Goal: Transaction & Acquisition: Obtain resource

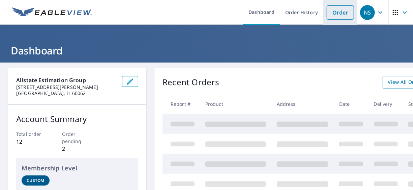
click at [328, 9] on link "Order" at bounding box center [340, 12] width 27 height 14
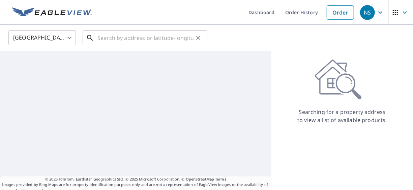
click at [110, 45] on input "text" at bounding box center [146, 37] width 96 height 19
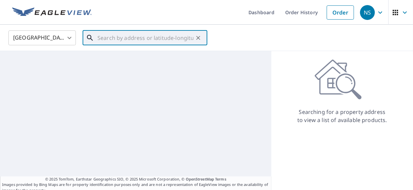
paste input "[STREET_ADDRESS][PERSON_NAME][US_STATE]"
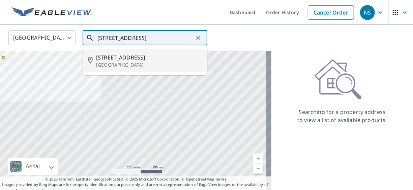
click at [119, 71] on li "[STREET_ADDRESS]" at bounding box center [145, 60] width 125 height 23
type input "[STREET_ADDRESS]"
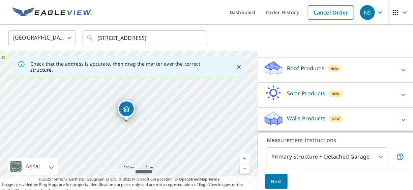
scroll to position [63, 0]
click at [384, 75] on div "Roof Products New" at bounding box center [330, 69] width 132 height 19
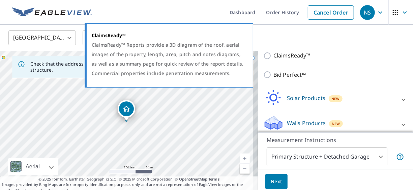
click at [278, 57] on p "ClaimsReady™" at bounding box center [292, 55] width 37 height 8
click at [274, 57] on input "ClaimsReady™" at bounding box center [269, 56] width 10 height 8
checkbox input "true"
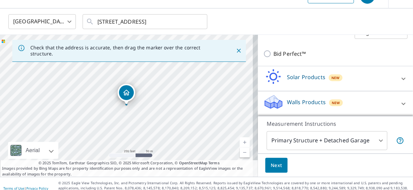
scroll to position [25, 0]
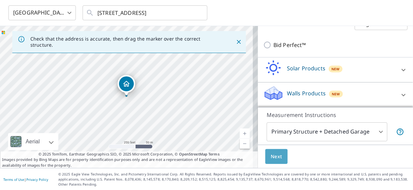
click at [276, 157] on span "Next" at bounding box center [276, 156] width 11 height 8
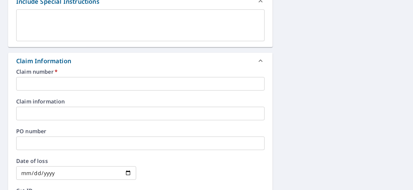
scroll to position [203, 0]
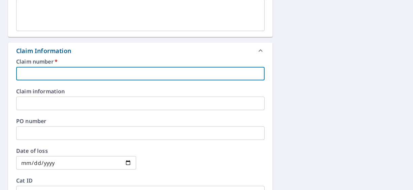
click at [24, 77] on input "text" at bounding box center [140, 74] width 249 height 14
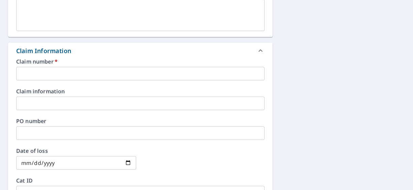
click at [43, 76] on input "text" at bounding box center [140, 74] width 249 height 14
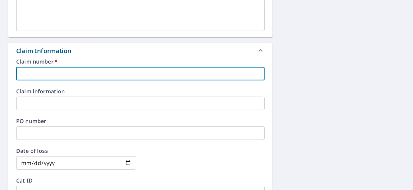
paste input "0804648392"
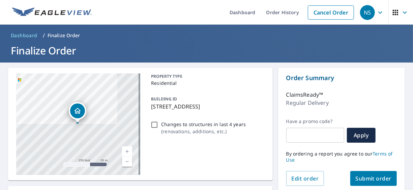
scroll to position [34, 0]
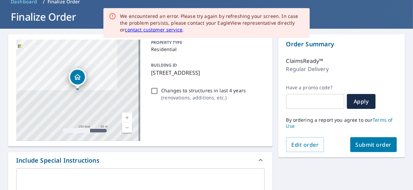
type input "0804648392"
click at [151, 92] on input "Changes to structures in last 4 years ( renovations, additions, etc. )" at bounding box center [155, 91] width 8 height 8
checkbox input "true"
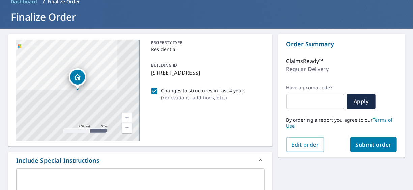
click at [369, 145] on span "Submit order" at bounding box center [374, 144] width 36 height 7
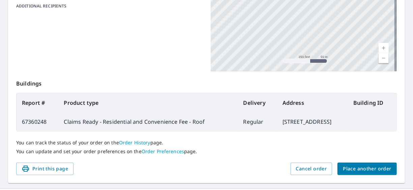
scroll to position [203, 0]
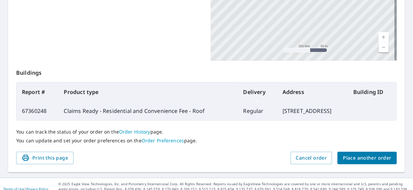
click at [31, 111] on td "67360248" at bounding box center [38, 110] width 42 height 19
copy td "67360248"
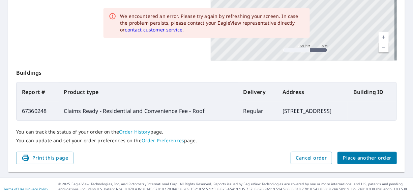
drag, startPoint x: 176, startPoint y: 136, endPoint x: 199, endPoint y: 126, distance: 25.7
click at [176, 136] on div "You can track the status of your order on the Order History page. You can updat…" at bounding box center [206, 135] width 381 height 31
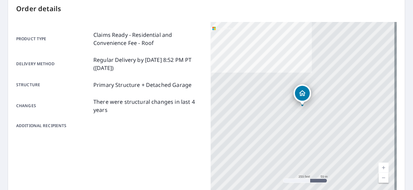
scroll to position [0, 0]
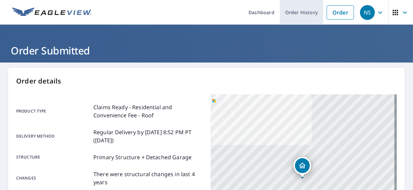
click at [291, 24] on link "Order History" at bounding box center [302, 12] width 44 height 25
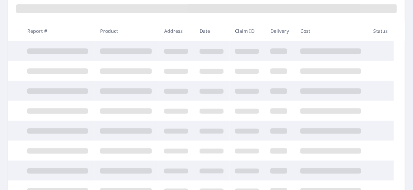
scroll to position [206, 0]
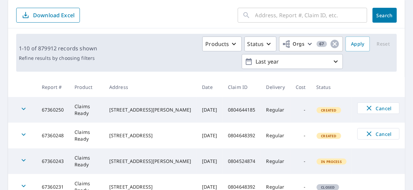
scroll to position [60, 0]
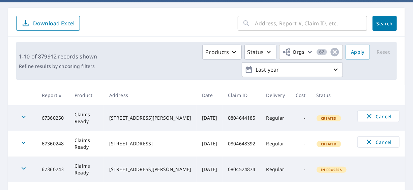
click at [164, 37] on div "1-10 of 879912 records shown Refine results by choosing filters Products Status…" at bounding box center [206, 60] width 397 height 49
click at [280, 30] on input "text" at bounding box center [312, 23] width 112 height 19
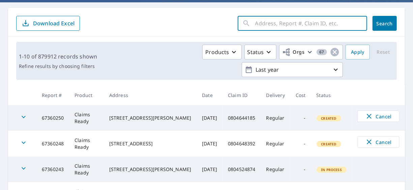
paste input "0804648392"
type input "0804648392"
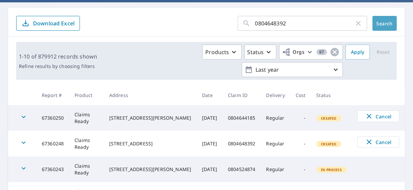
click at [376, 26] on button "Search" at bounding box center [385, 23] width 24 height 15
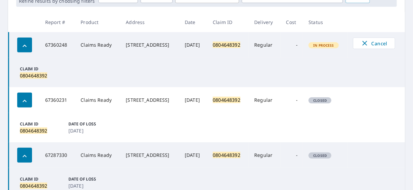
scroll to position [128, 0]
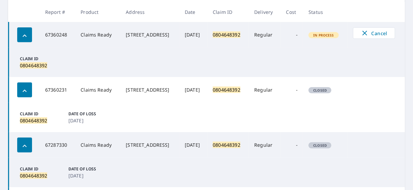
click at [19, 93] on div "button" at bounding box center [24, 89] width 15 height 15
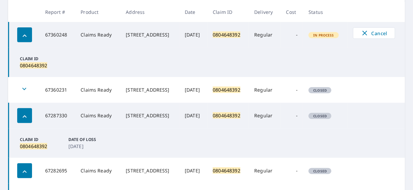
click at [19, 93] on div "button" at bounding box center [24, 89] width 15 height 15
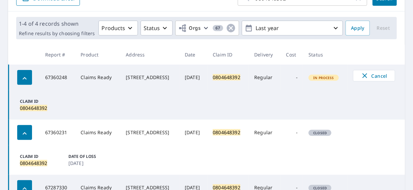
scroll to position [94, 0]
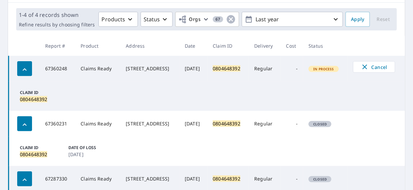
click at [230, 68] on mark "0804648392" at bounding box center [227, 68] width 28 height 6
copy mark "0804648392"
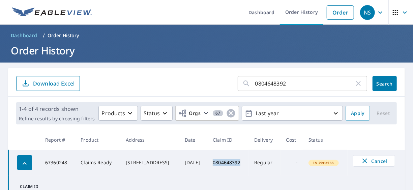
scroll to position [12, 0]
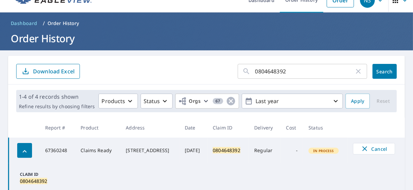
click at [61, 25] on p "Order History" at bounding box center [64, 23] width 32 height 7
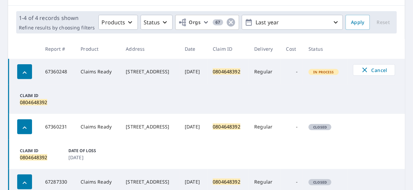
scroll to position [0, 0]
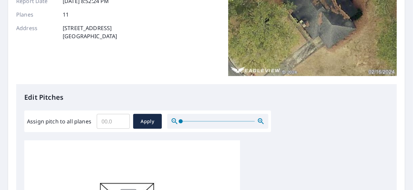
scroll to position [107, 0]
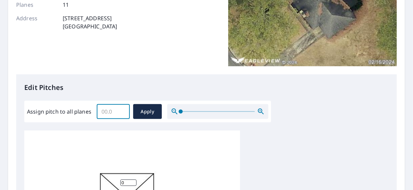
click at [104, 115] on input "Assign pitch to all planes" at bounding box center [113, 111] width 33 height 19
type input "5"
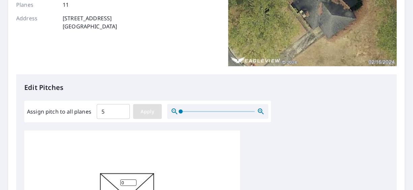
click at [156, 117] on button "Apply" at bounding box center [147, 111] width 29 height 15
type input "5"
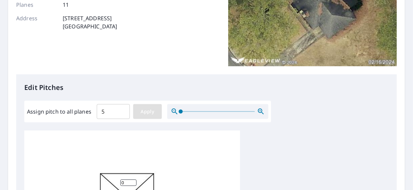
type input "5"
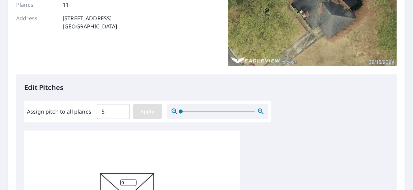
type input "5"
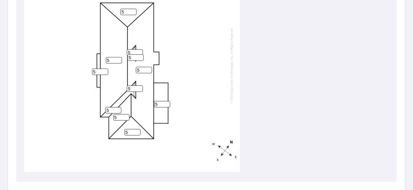
scroll to position [7, 0]
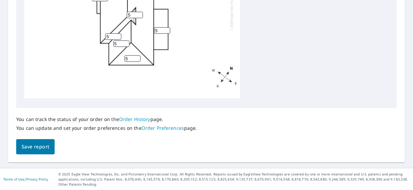
click at [21, 148] on button "Save report" at bounding box center [35, 146] width 38 height 15
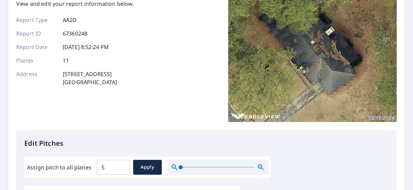
scroll to position [0, 0]
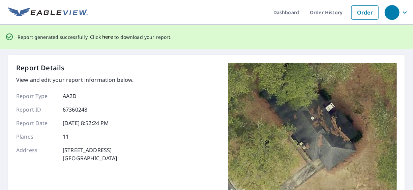
click at [107, 32] on div "Report generated successfully. Click here to download your report." at bounding box center [95, 37] width 155 height 14
click at [102, 36] on span "here" at bounding box center [107, 37] width 11 height 8
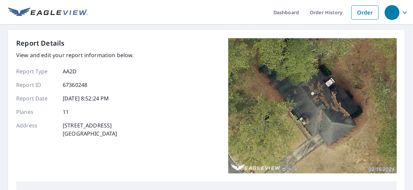
drag, startPoint x: 167, startPoint y: 100, endPoint x: 253, endPoint y: 44, distance: 102.7
click at [167, 100] on div "Report Details View and edit your report information below. Report Type AA2D Re…" at bounding box center [206, 109] width 381 height 143
